Goal: Check status: Check status

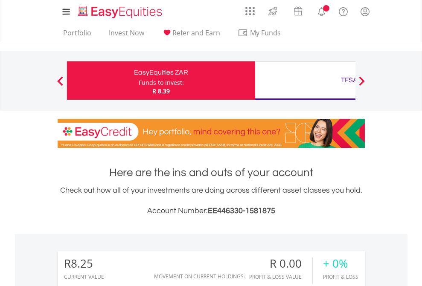
scroll to position [82, 134]
click at [139, 81] on div "Funds to invest:" at bounding box center [161, 82] width 45 height 9
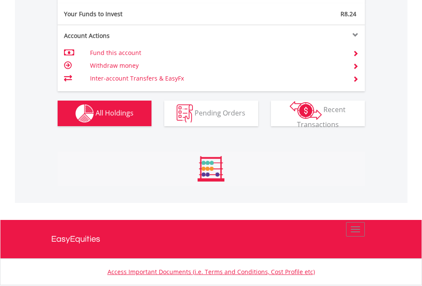
scroll to position [847, 0]
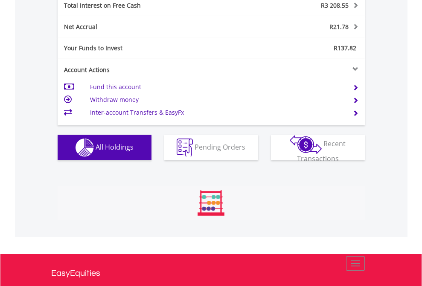
scroll to position [82, 134]
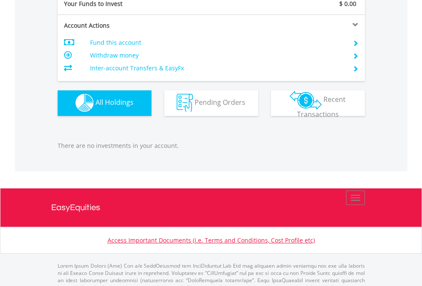
scroll to position [844, 0]
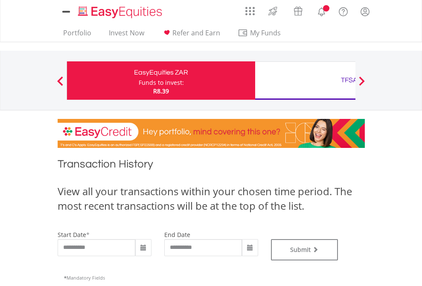
type input "**********"
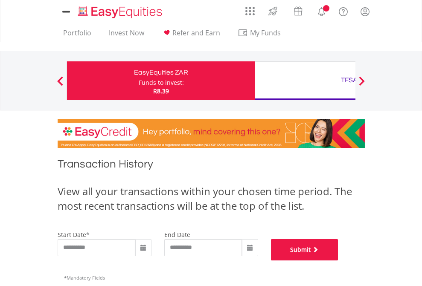
click at [338, 260] on button "Submit" at bounding box center [304, 249] width 67 height 21
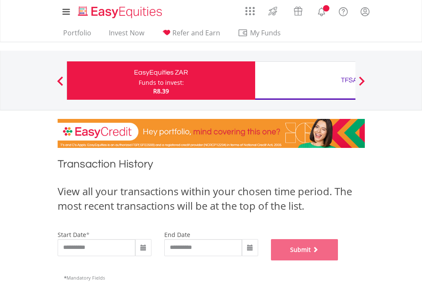
scroll to position [346, 0]
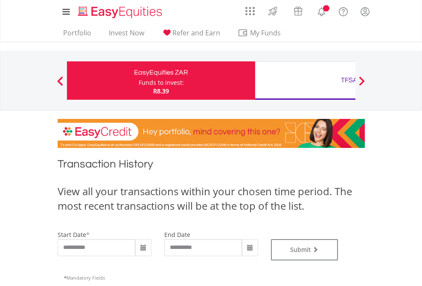
click at [305, 81] on div "TFSA" at bounding box center [349, 80] width 178 height 12
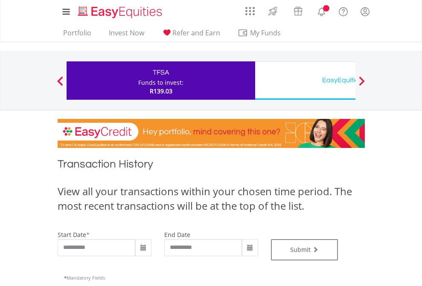
type input "**********"
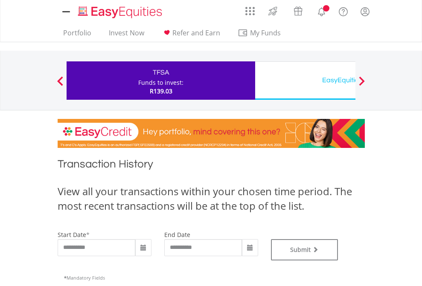
click at [305, 81] on div "EasyEquities USD" at bounding box center [349, 80] width 178 height 12
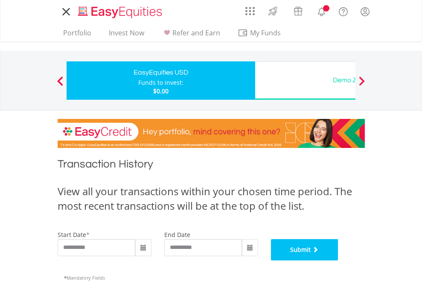
click at [338, 260] on button "Submit" at bounding box center [304, 249] width 67 height 21
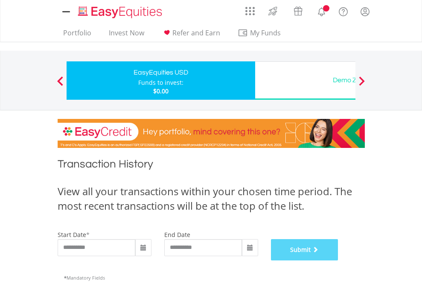
scroll to position [346, 0]
